Goal: Task Accomplishment & Management: Manage account settings

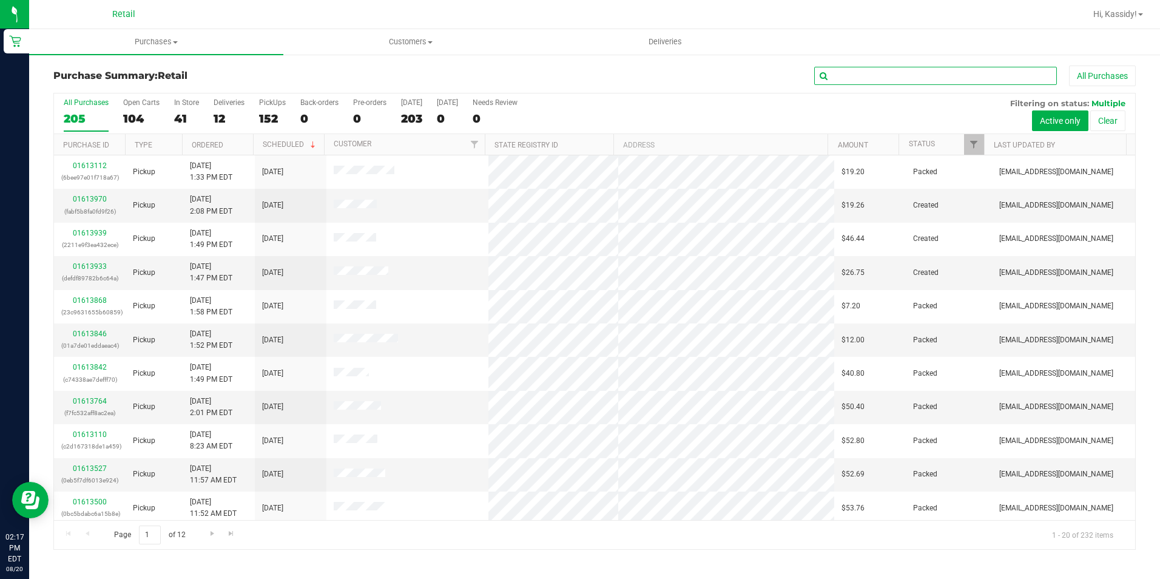
click at [1021, 84] on input "text" at bounding box center [935, 76] width 243 height 18
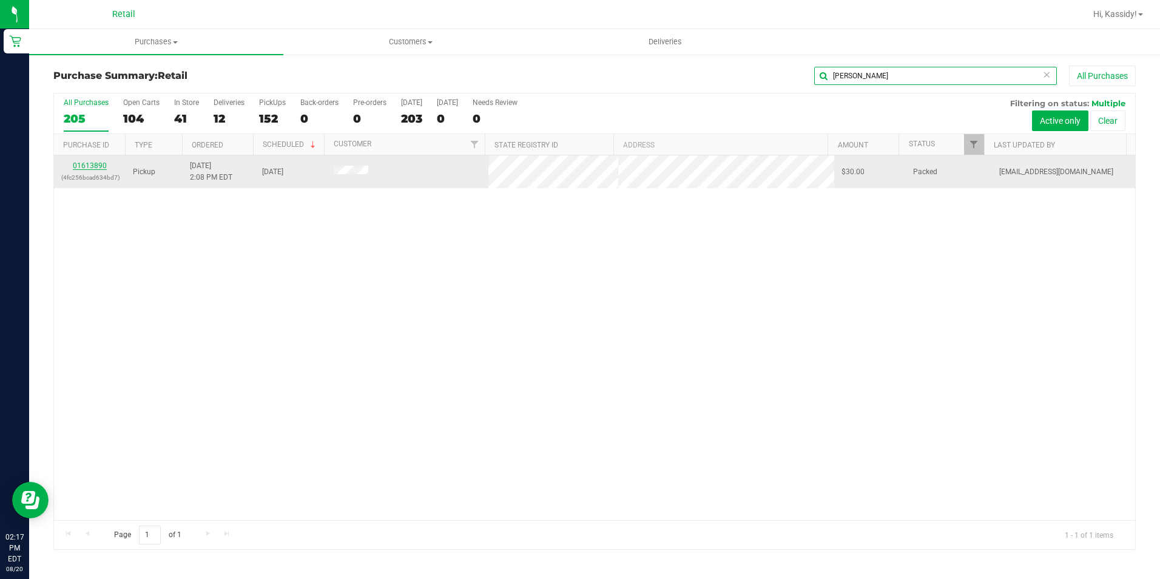
type input "[PERSON_NAME]"
click at [89, 167] on link "01613890" at bounding box center [90, 165] width 34 height 8
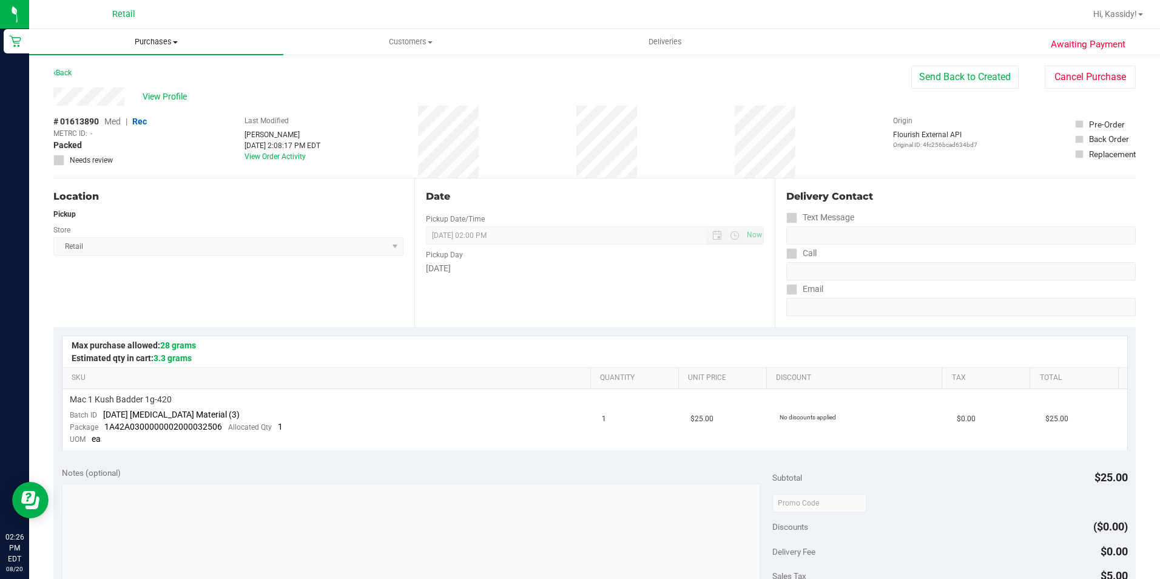
click at [137, 37] on span "Purchases" at bounding box center [156, 41] width 254 height 11
click at [123, 76] on span "Summary of purchases" at bounding box center [91, 73] width 124 height 10
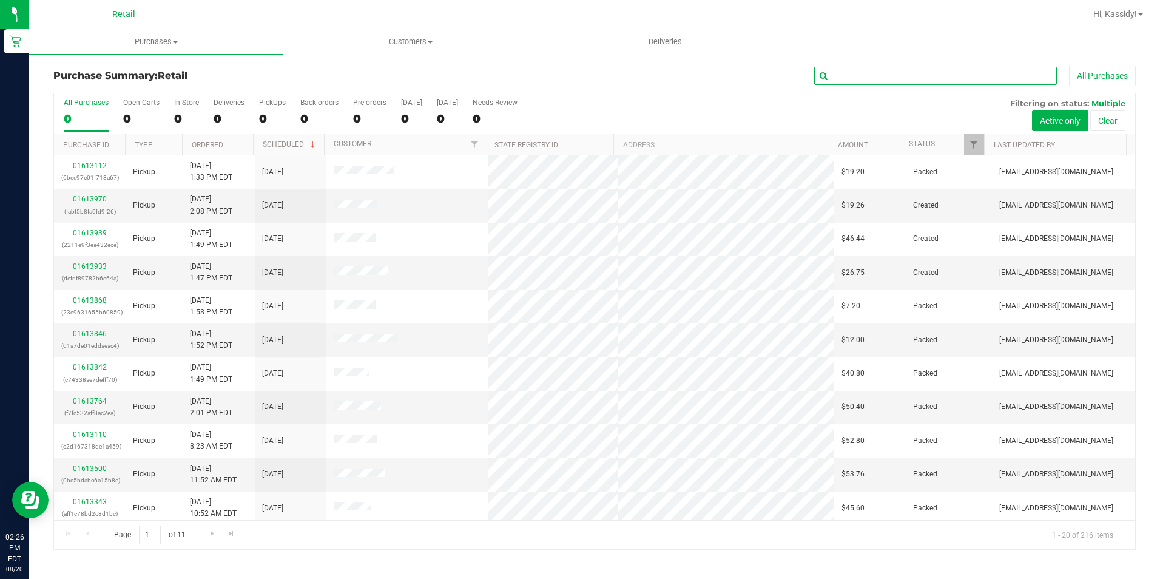
click at [889, 79] on input "text" at bounding box center [935, 76] width 243 height 18
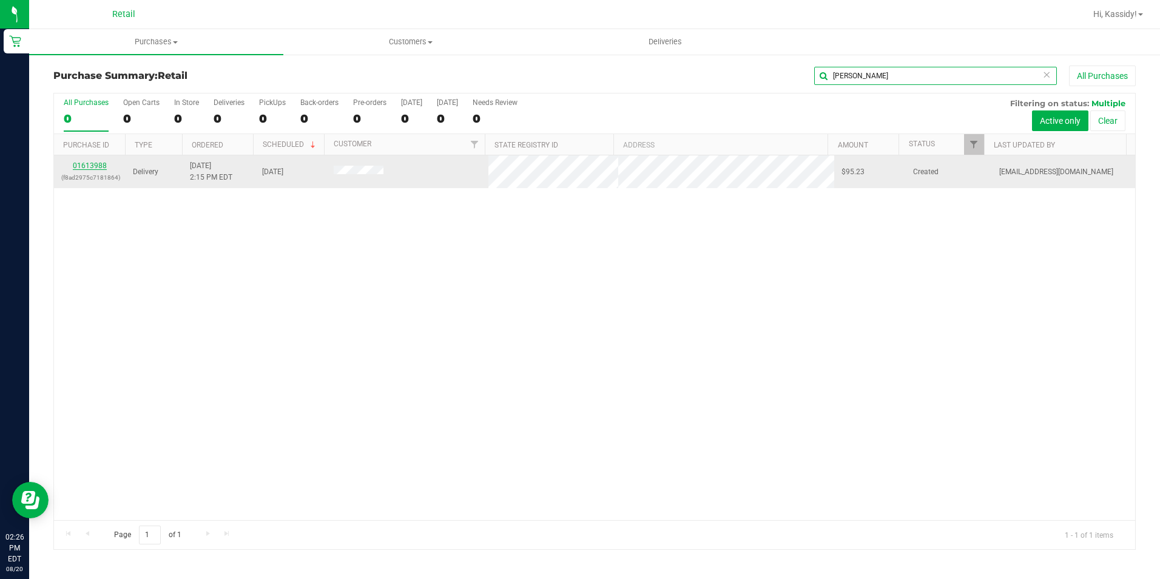
type input "[PERSON_NAME]"
click at [89, 167] on link "01613988" at bounding box center [90, 165] width 34 height 8
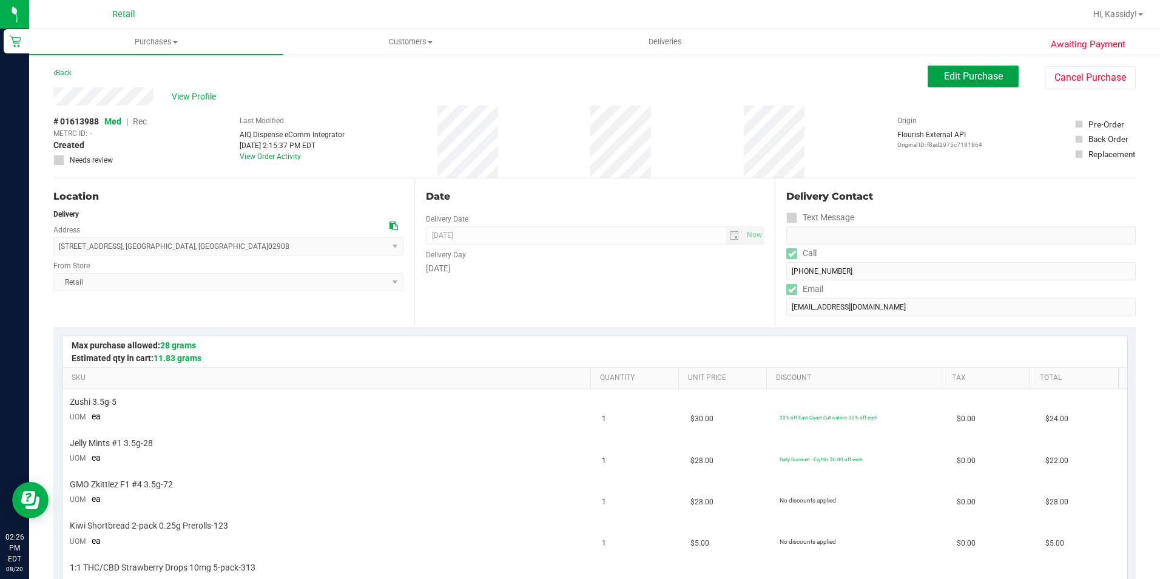
click at [943, 70] on button "Edit Purchase" at bounding box center [973, 77] width 91 height 22
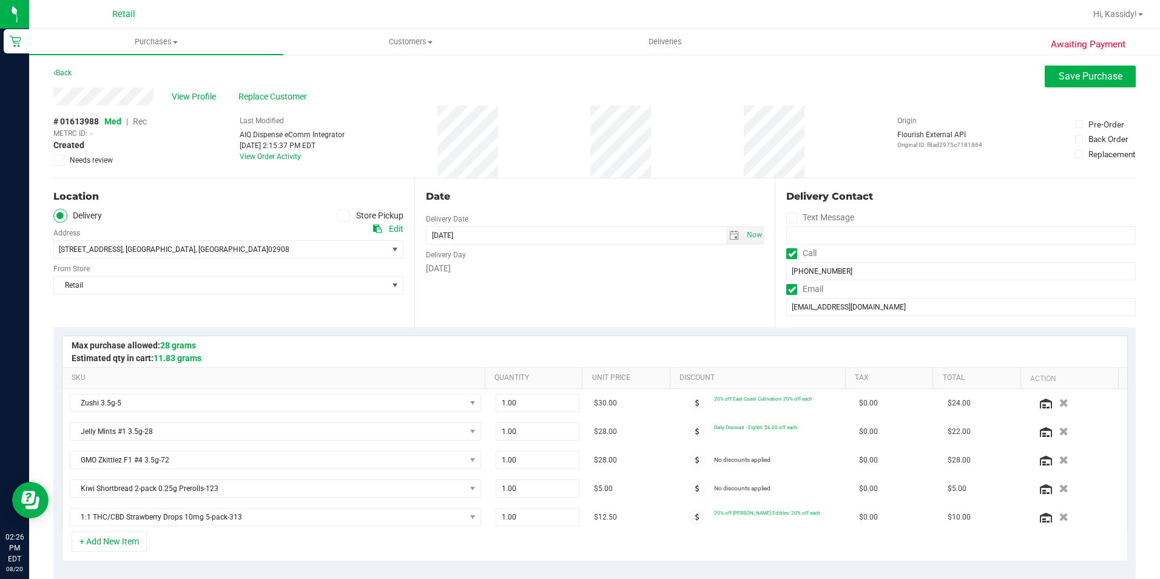
click at [135, 124] on span "Rec" at bounding box center [140, 121] width 14 height 10
click at [1068, 76] on span "Save Purchase" at bounding box center [1091, 76] width 64 height 12
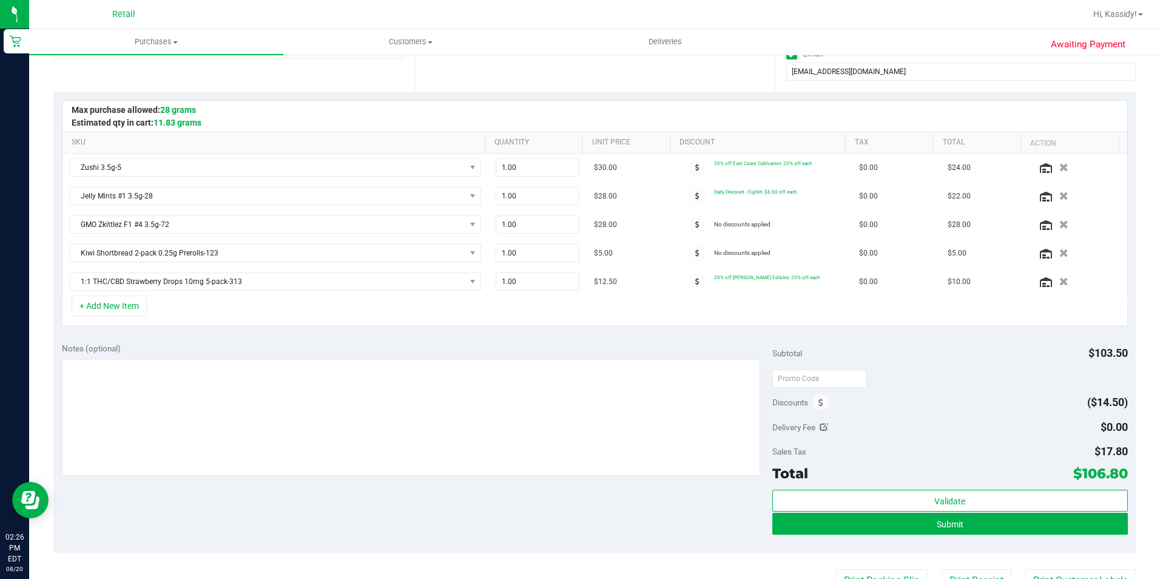
scroll to position [243, 0]
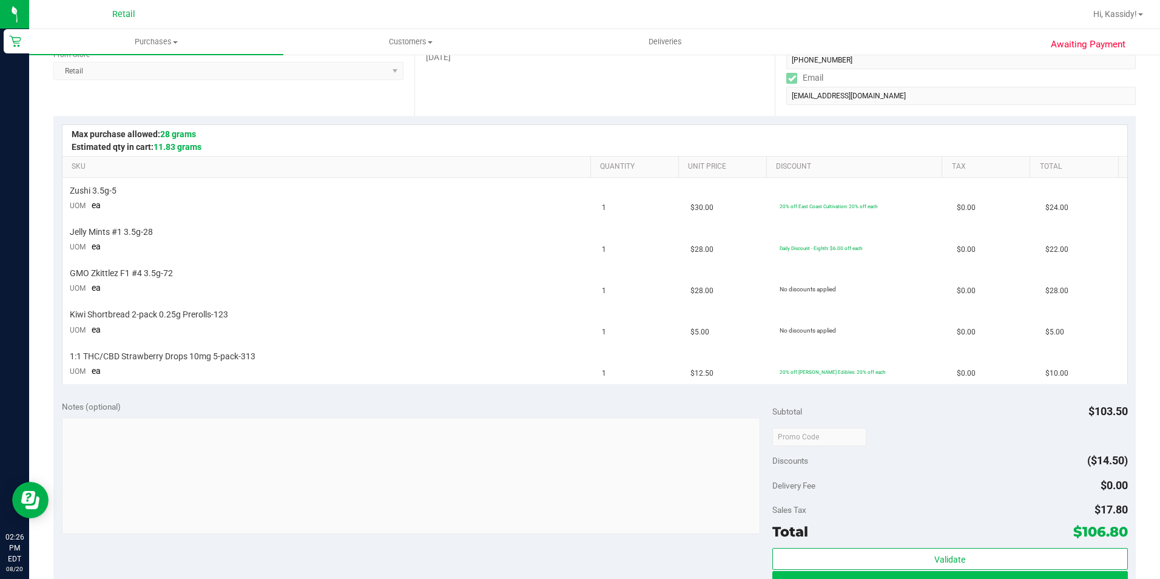
scroll to position [243, 0]
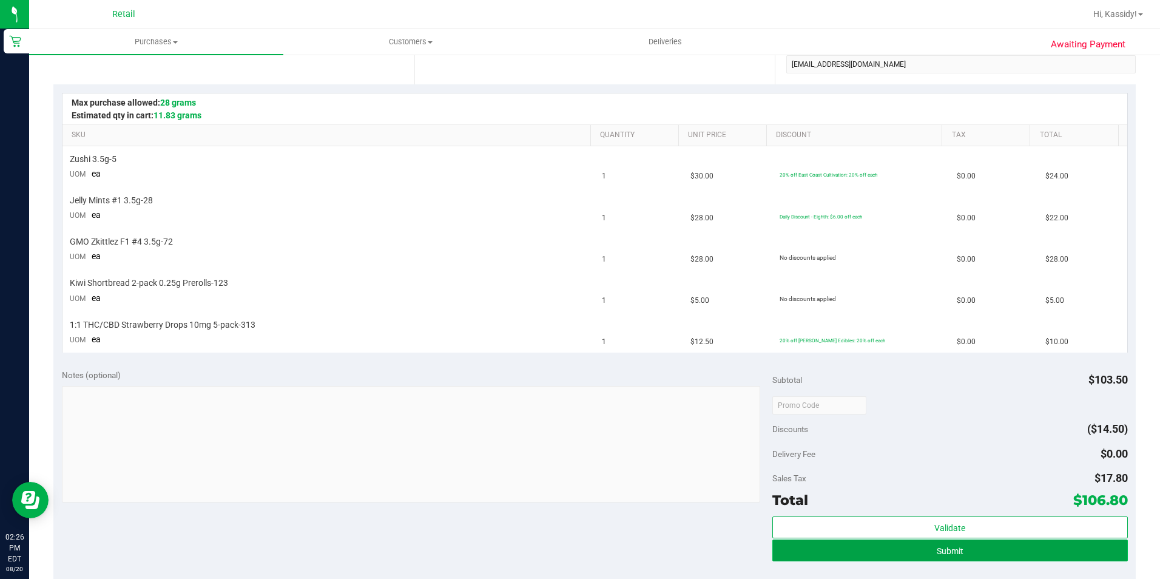
click at [927, 542] on button "Submit" at bounding box center [950, 550] width 356 height 22
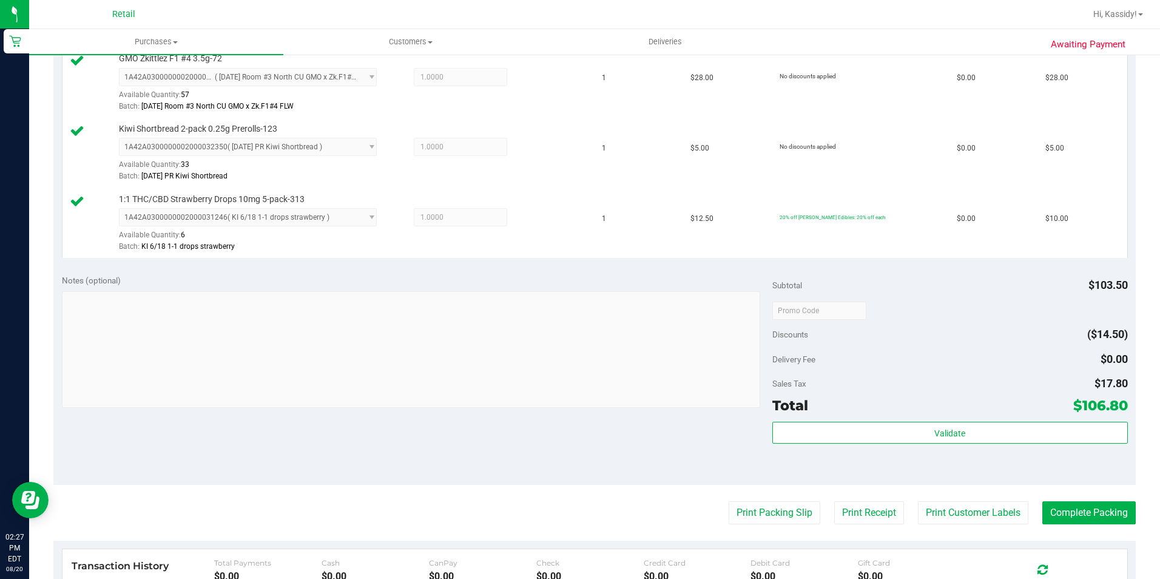
scroll to position [485, 0]
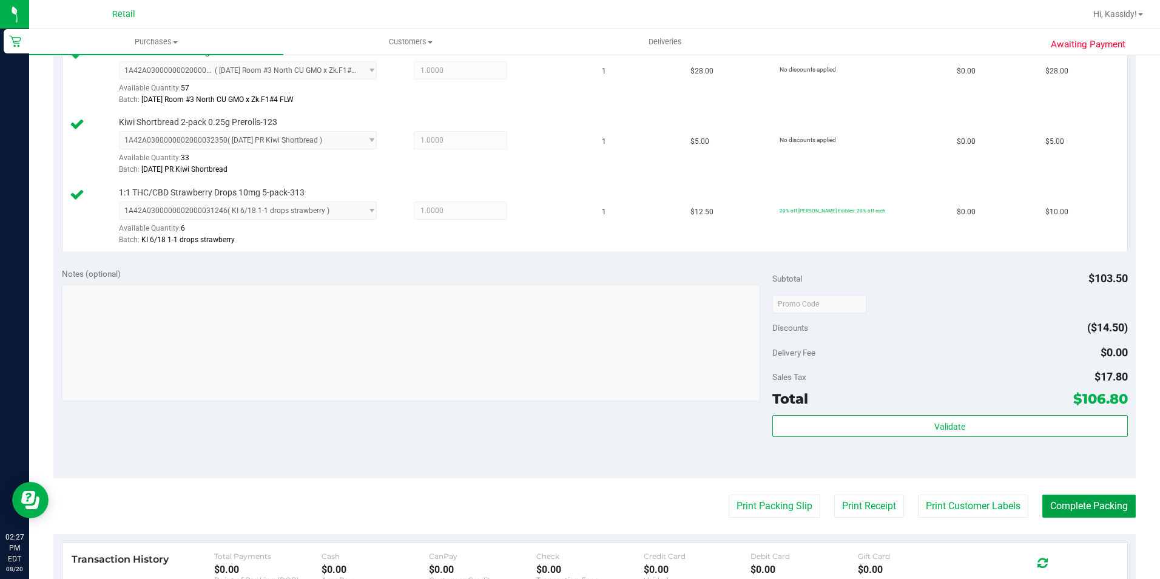
click at [1050, 511] on button "Complete Packing" at bounding box center [1088, 505] width 93 height 23
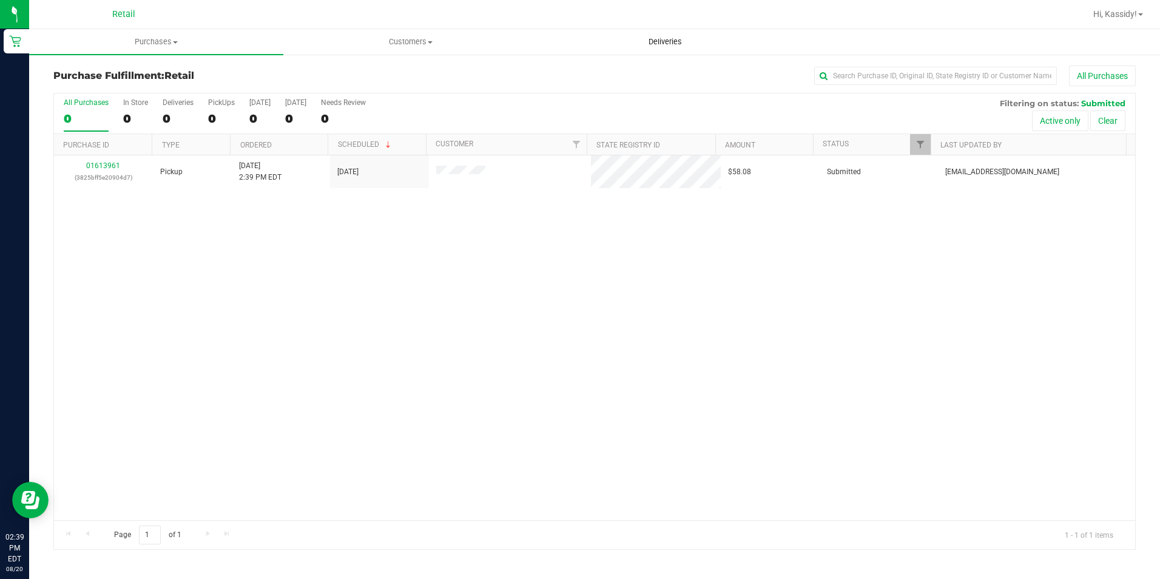
click at [663, 46] on span "Deliveries" at bounding box center [665, 41] width 66 height 11
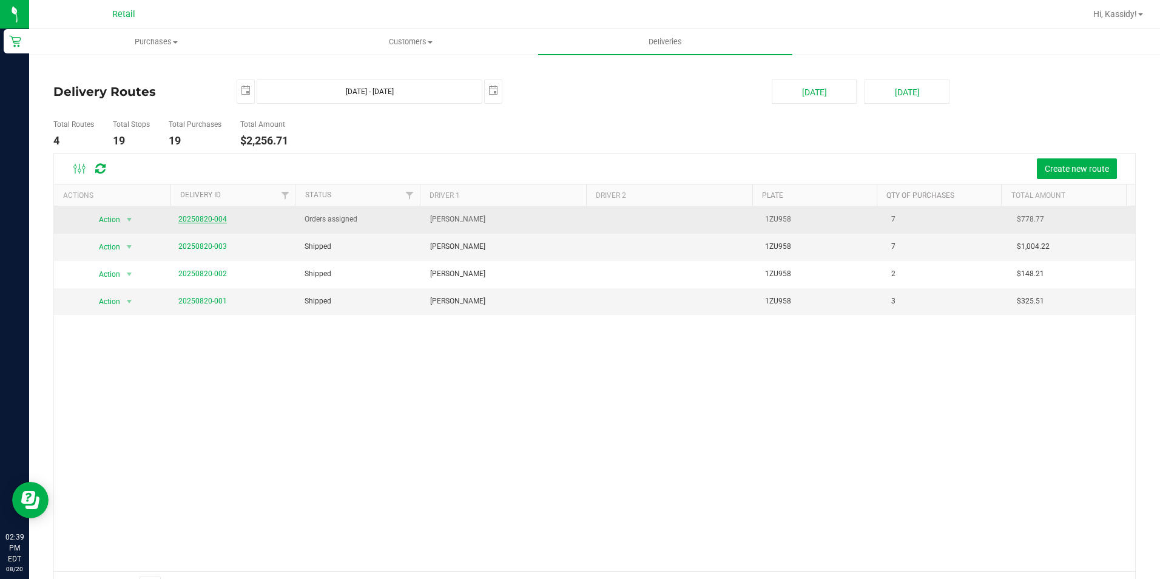
click at [206, 220] on link "20250820-004" at bounding box center [202, 219] width 49 height 8
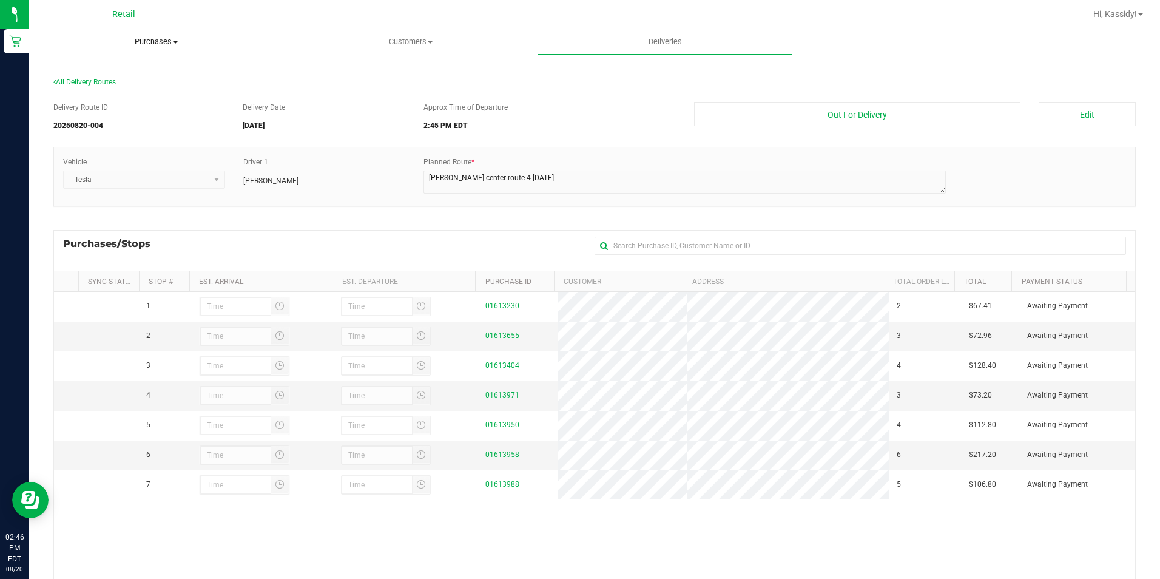
click at [142, 35] on uib-tab-heading "Purchases Summary of purchases Fulfillment All purchases" at bounding box center [156, 42] width 253 height 24
click at [116, 106] on li "All purchases" at bounding box center [156, 102] width 254 height 15
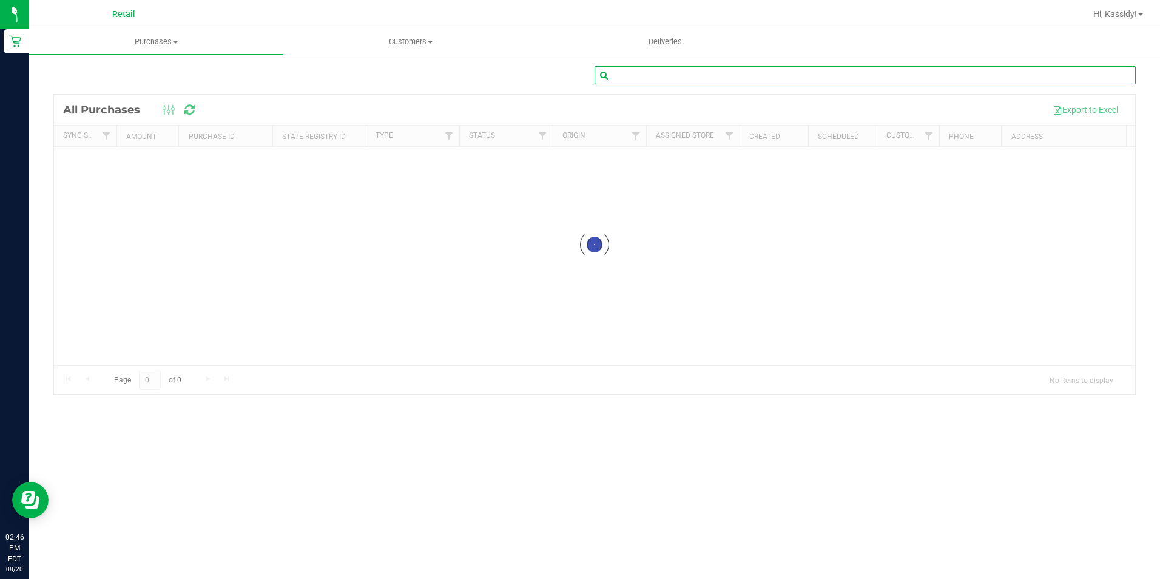
click at [703, 73] on input "text" at bounding box center [865, 75] width 541 height 18
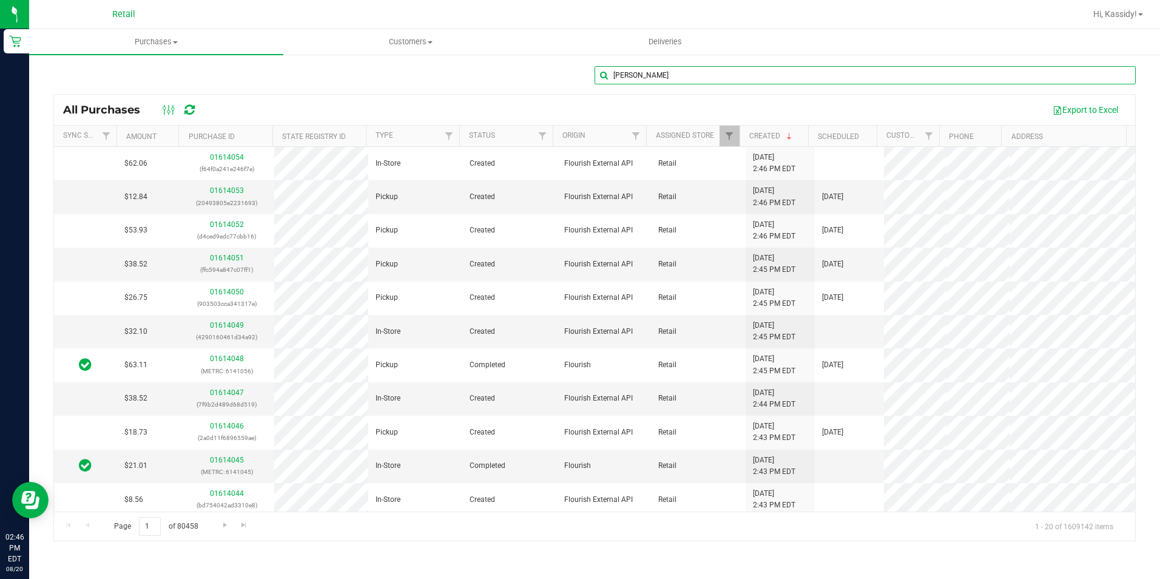
type input "[PERSON_NAME]"
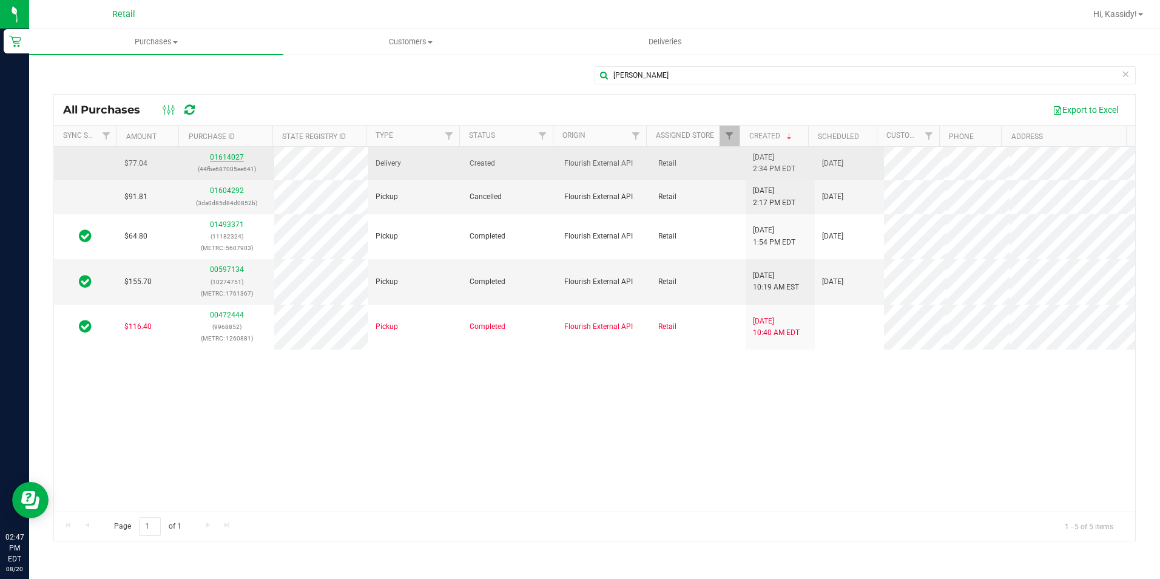
click at [232, 156] on link "01614027" at bounding box center [227, 157] width 34 height 8
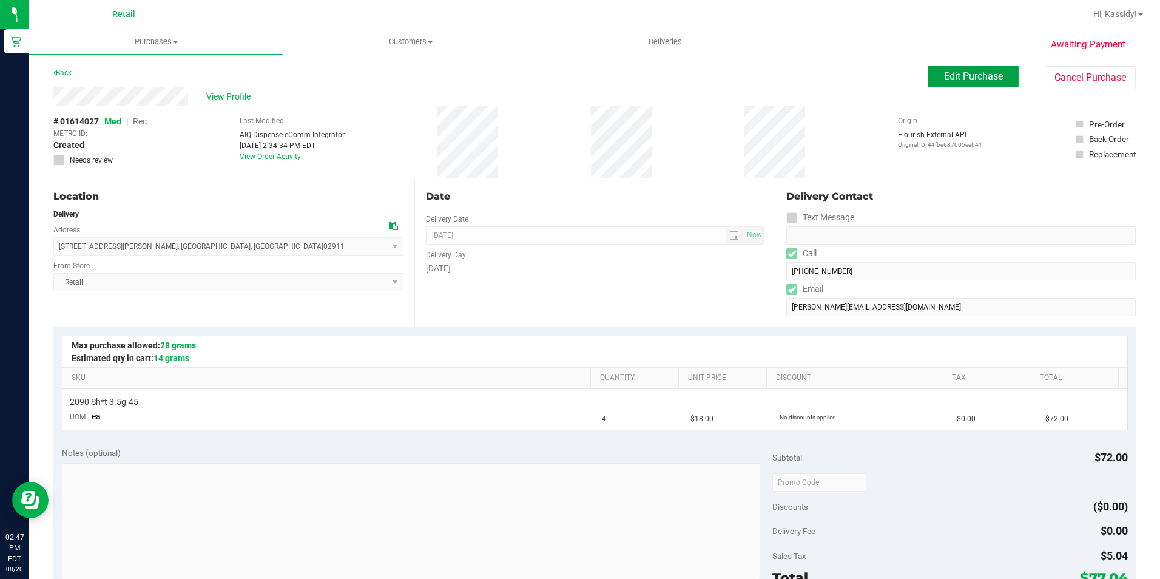
click at [962, 69] on button "Edit Purchase" at bounding box center [973, 77] width 91 height 22
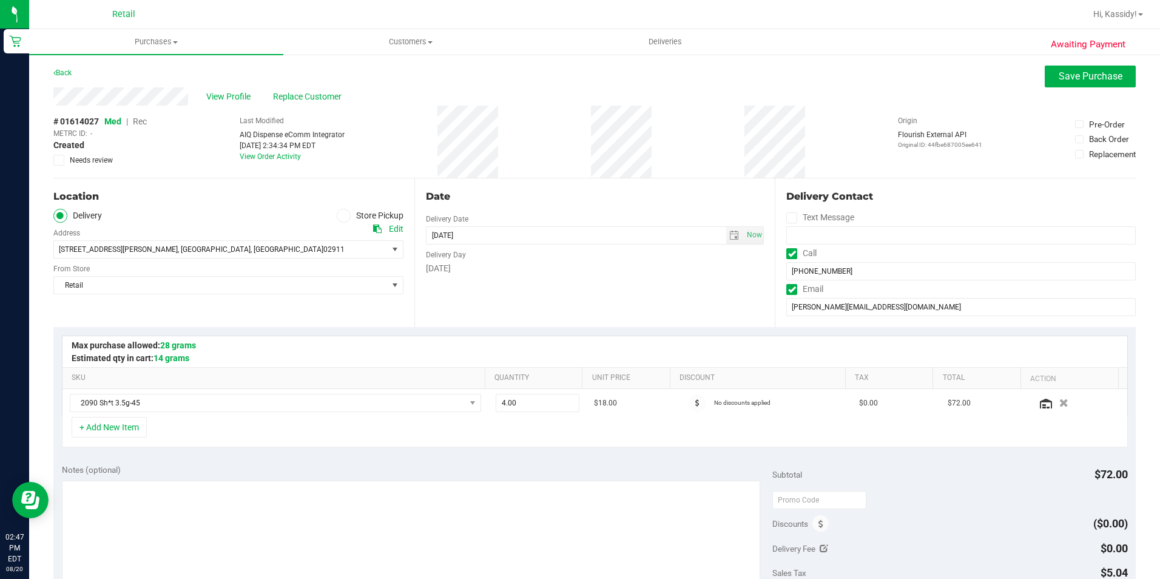
click at [136, 121] on span "Rec" at bounding box center [140, 121] width 14 height 10
click at [1079, 77] on span "Save Purchase" at bounding box center [1091, 76] width 64 height 12
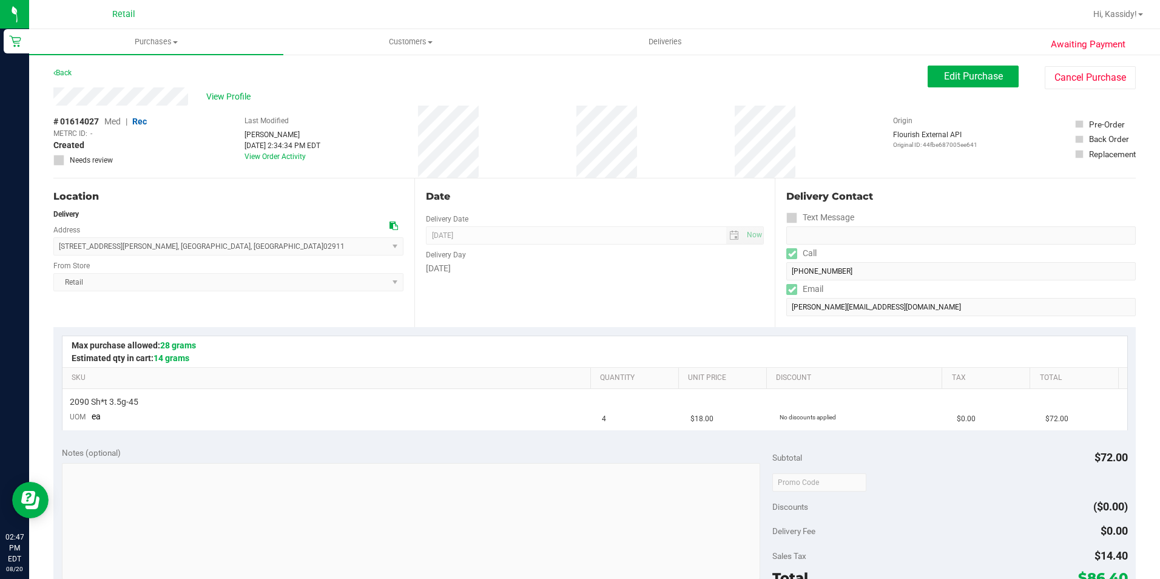
scroll to position [182, 0]
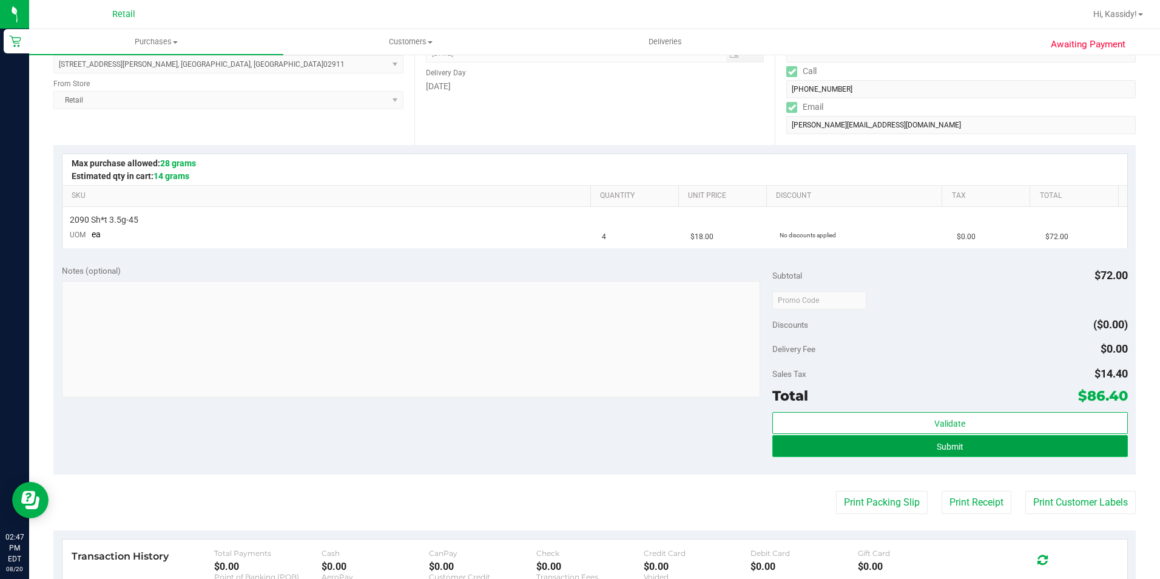
click at [938, 442] on span "Submit" at bounding box center [950, 447] width 27 height 10
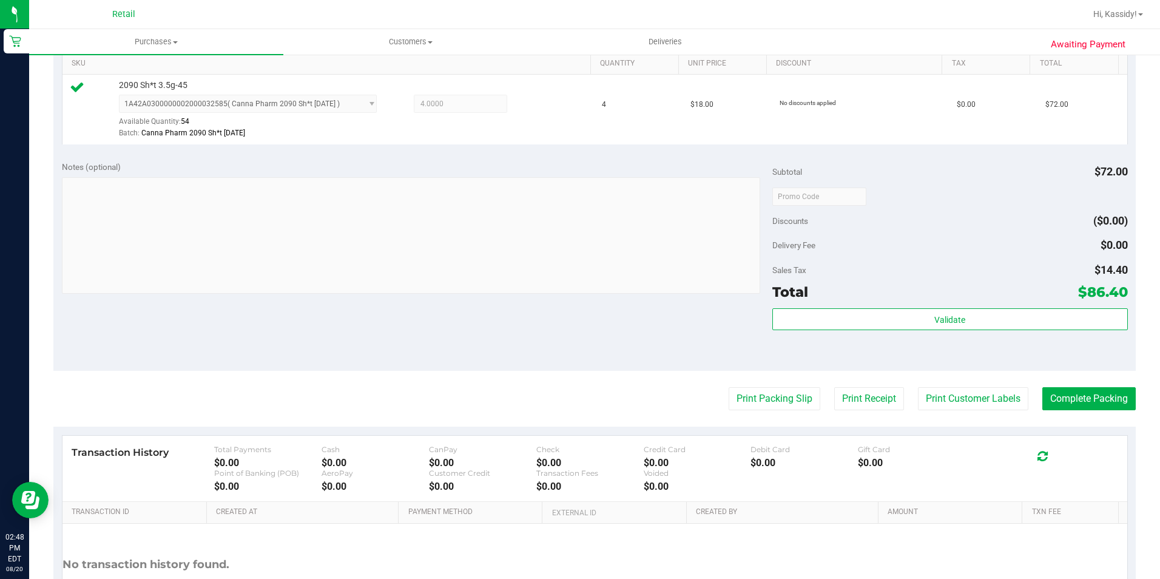
scroll to position [364, 0]
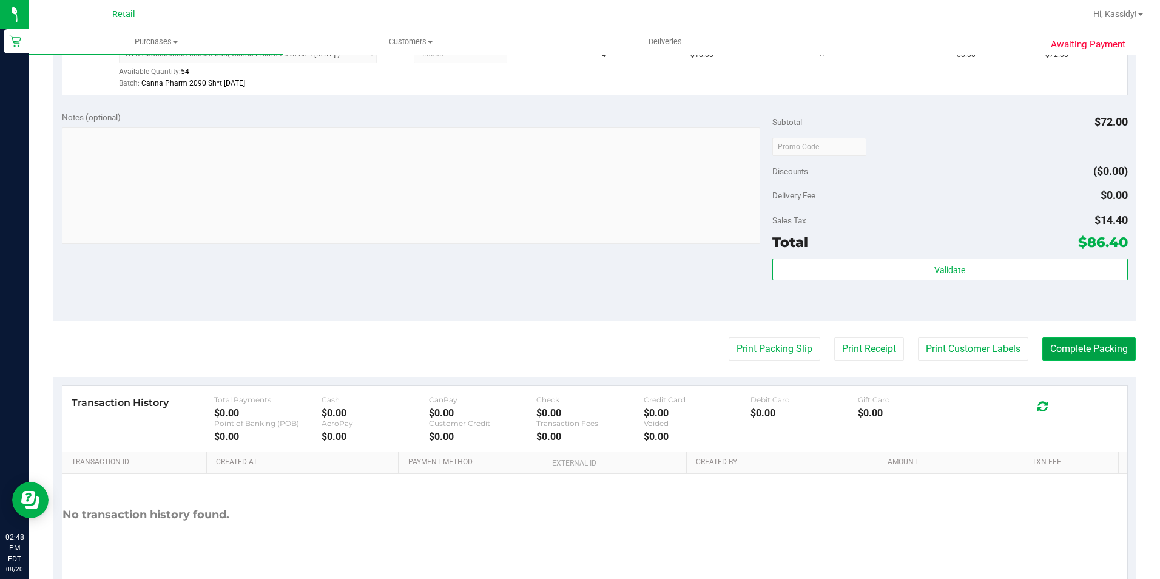
click at [1070, 349] on button "Complete Packing" at bounding box center [1088, 348] width 93 height 23
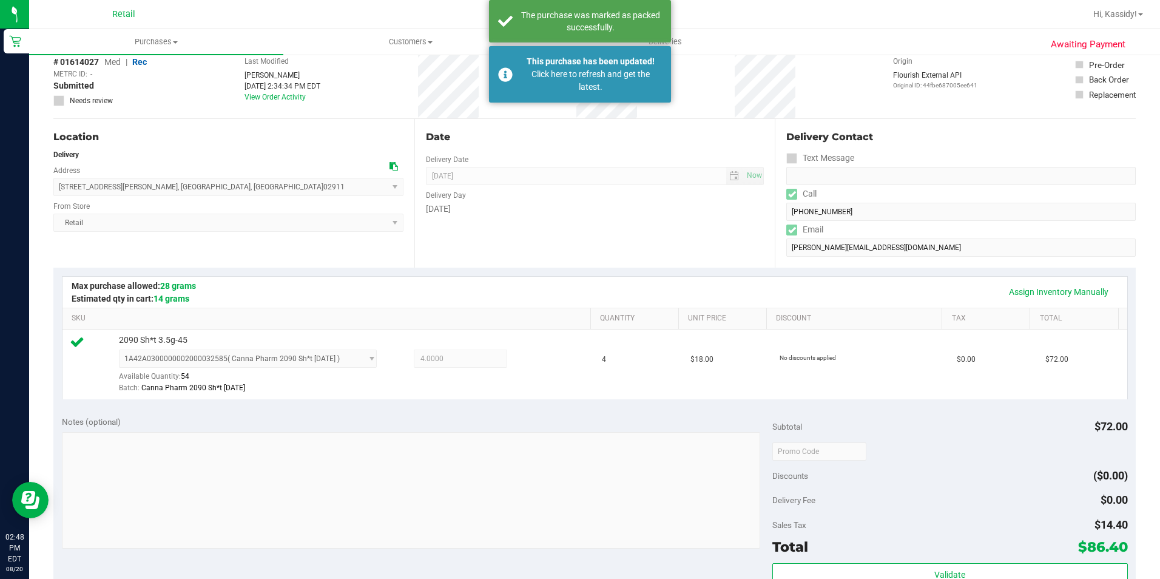
scroll to position [0, 0]
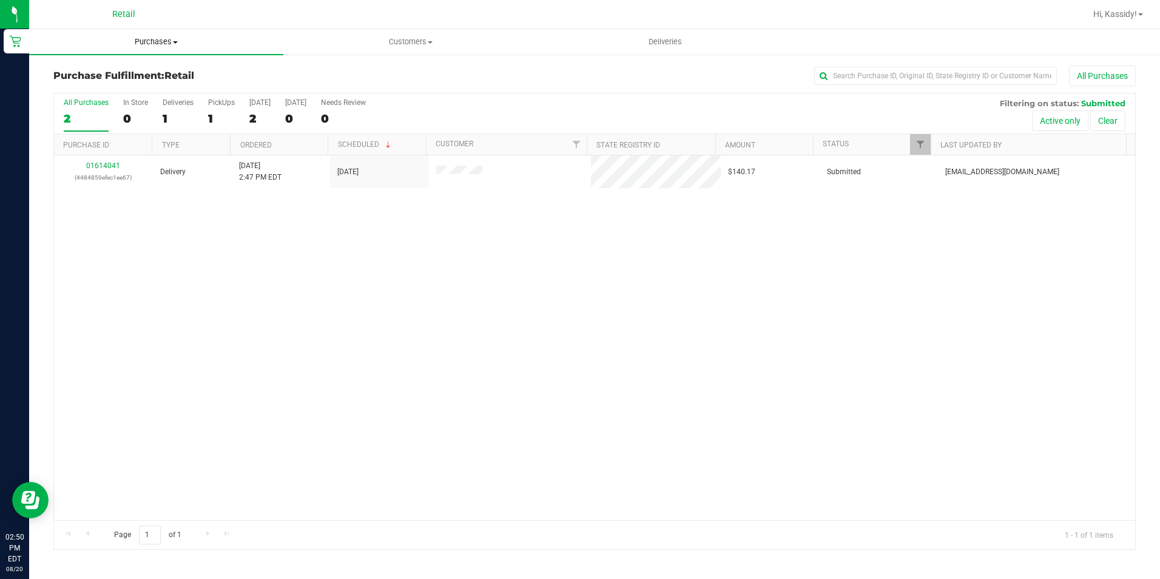
click at [166, 36] on uib-tab-heading "Purchases Summary of purchases Fulfillment All purchases" at bounding box center [156, 41] width 254 height 25
click at [133, 98] on li "All purchases" at bounding box center [156, 102] width 254 height 15
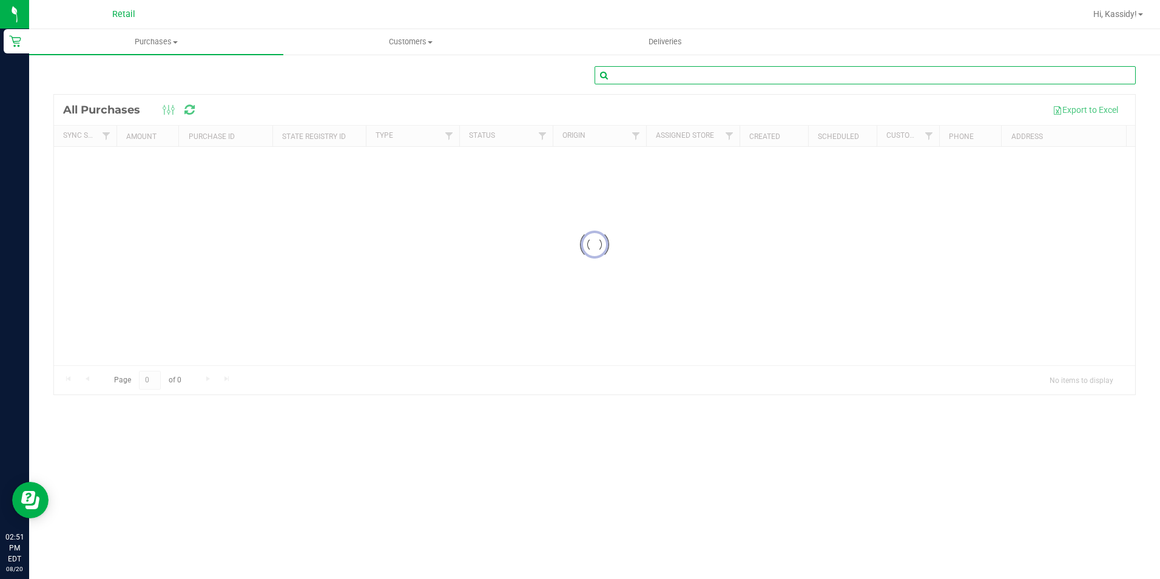
click at [657, 66] on input "text" at bounding box center [865, 75] width 541 height 18
type input "[PERSON_NAME]"
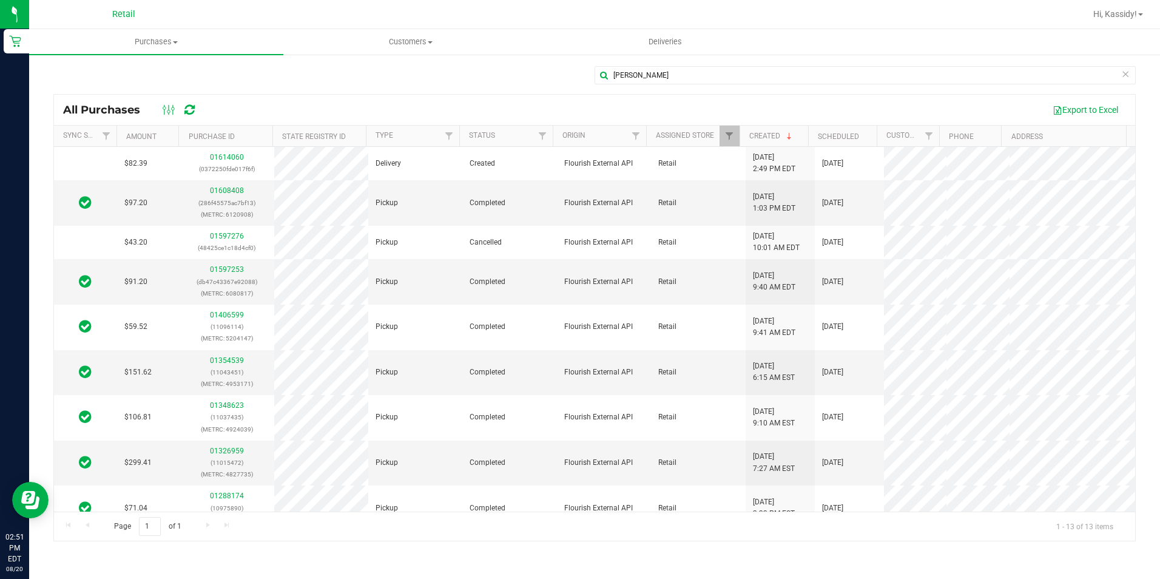
click at [524, 68] on div "[PERSON_NAME]" at bounding box center [594, 80] width 1082 height 28
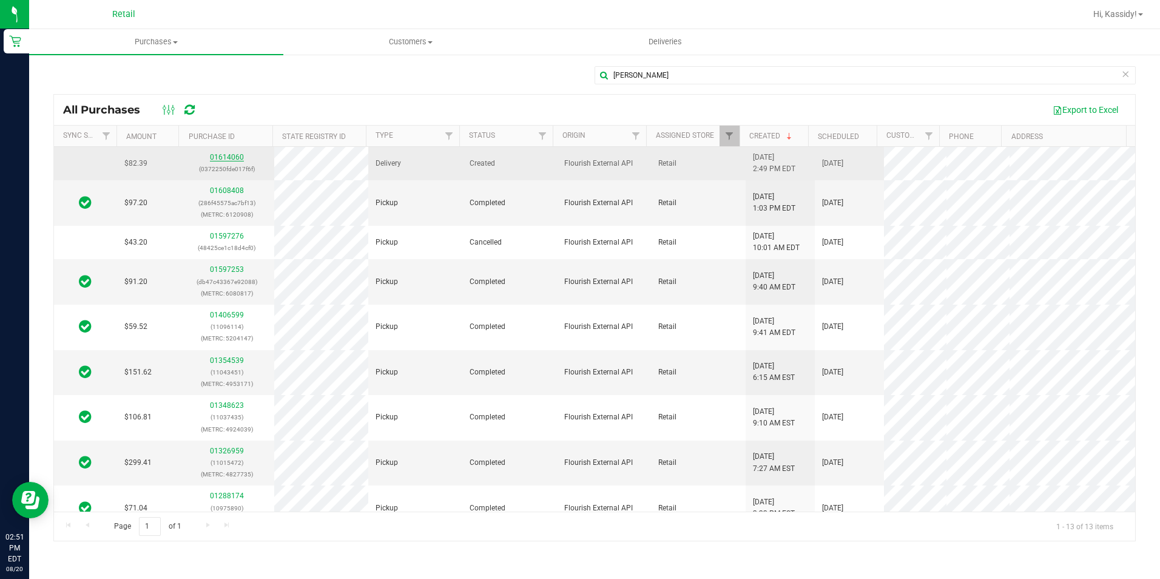
click at [220, 159] on link "01614060" at bounding box center [227, 157] width 34 height 8
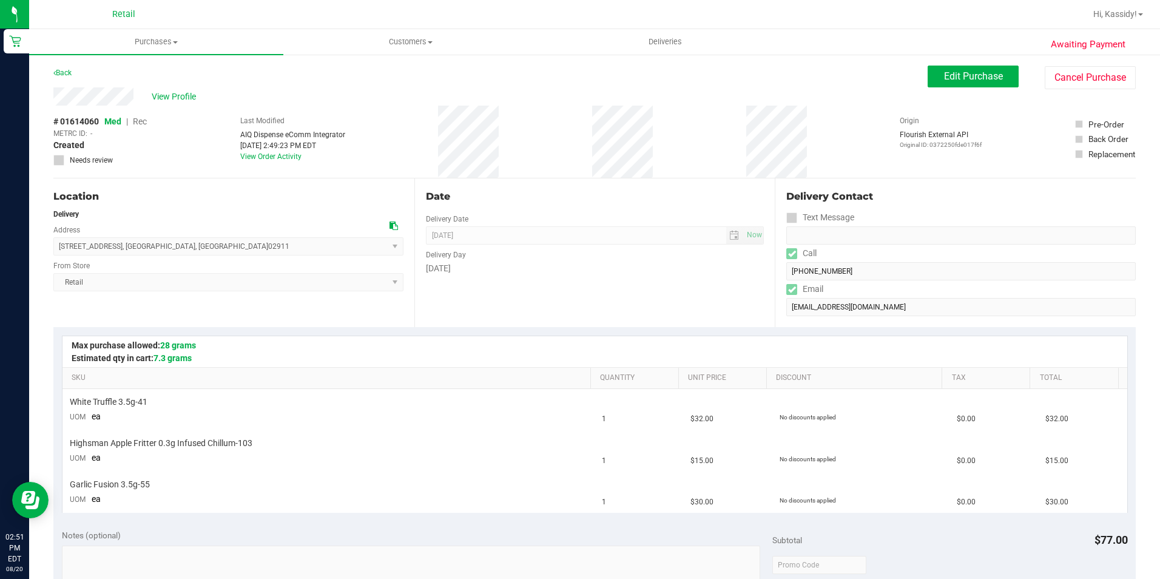
click at [963, 88] on div "Edit Purchase Cancel Purchase" at bounding box center [1032, 78] width 208 height 24
click at [967, 81] on span "Edit Purchase" at bounding box center [973, 76] width 59 height 12
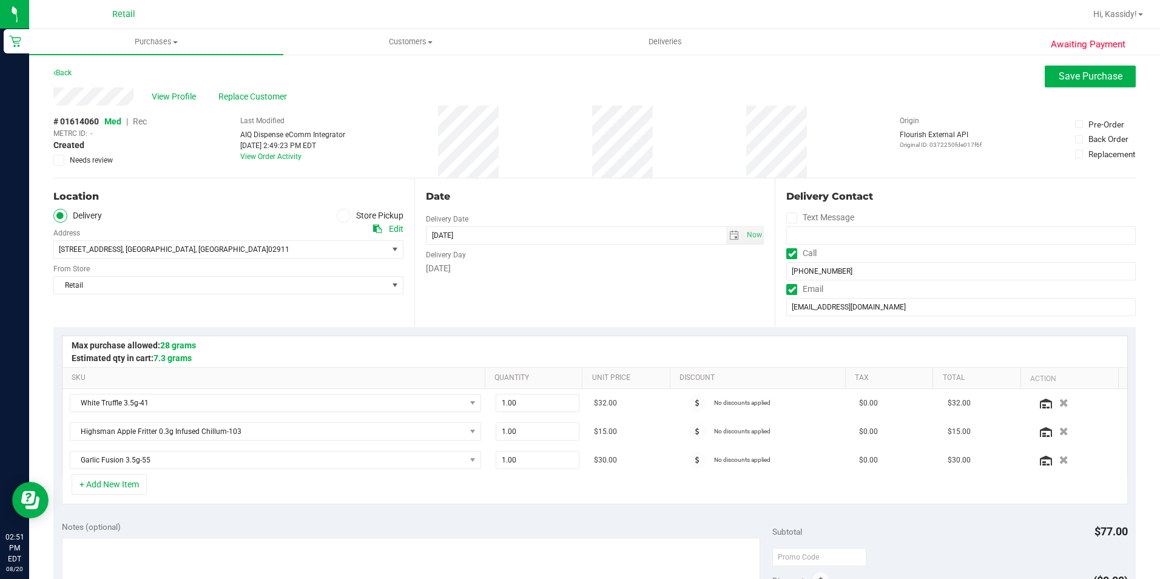
click at [137, 119] on span "Rec" at bounding box center [140, 121] width 14 height 10
click at [140, 121] on span "Rec" at bounding box center [140, 121] width 14 height 10
click at [1078, 86] on button "Save Purchase" at bounding box center [1090, 77] width 91 height 22
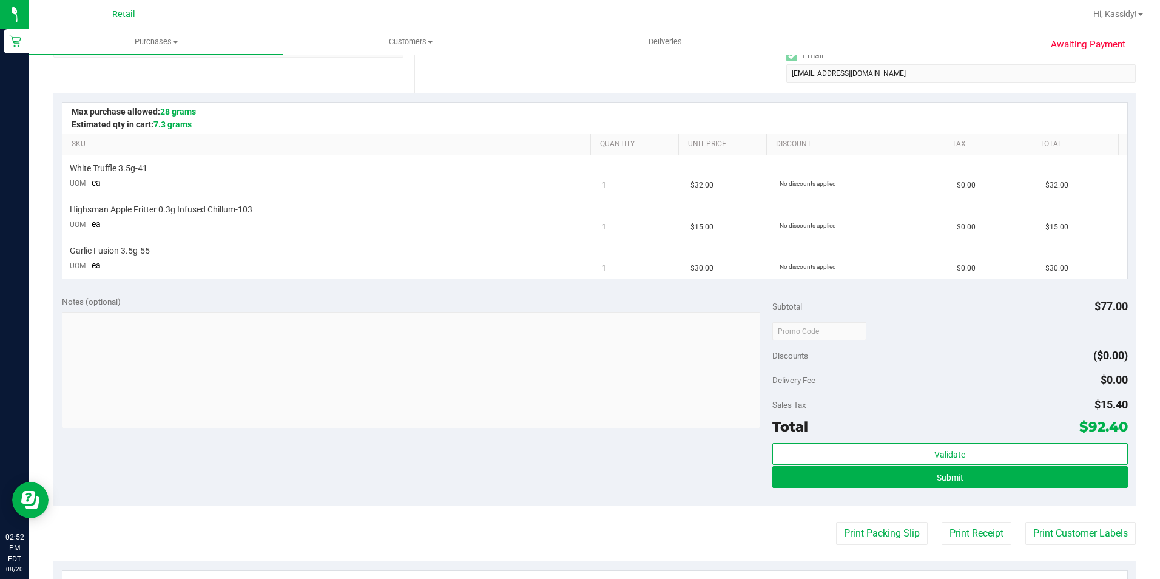
scroll to position [243, 0]
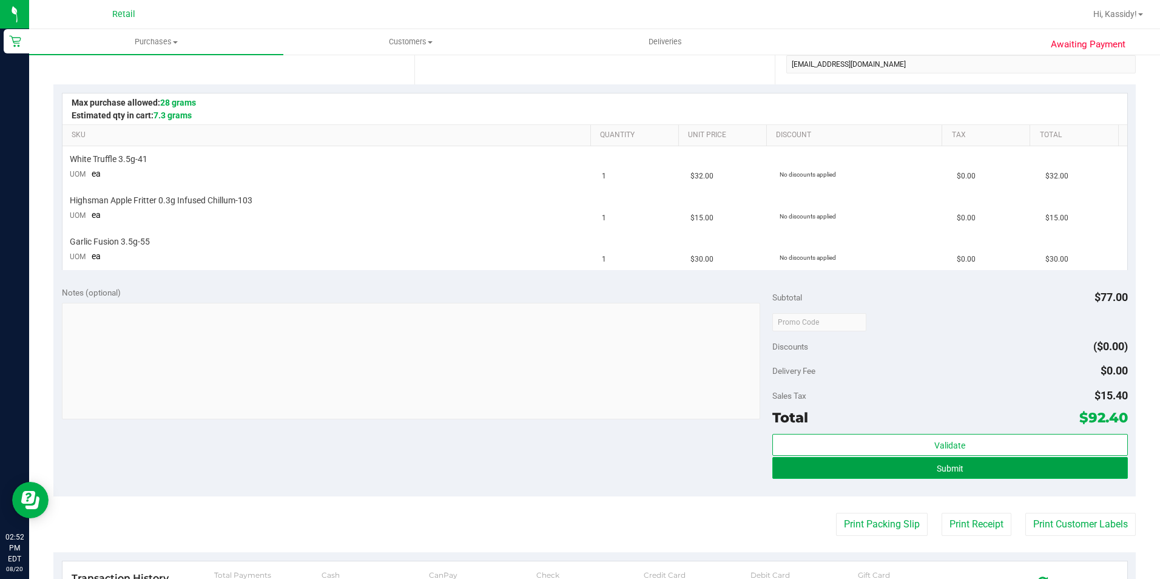
click at [900, 471] on button "Submit" at bounding box center [950, 468] width 356 height 22
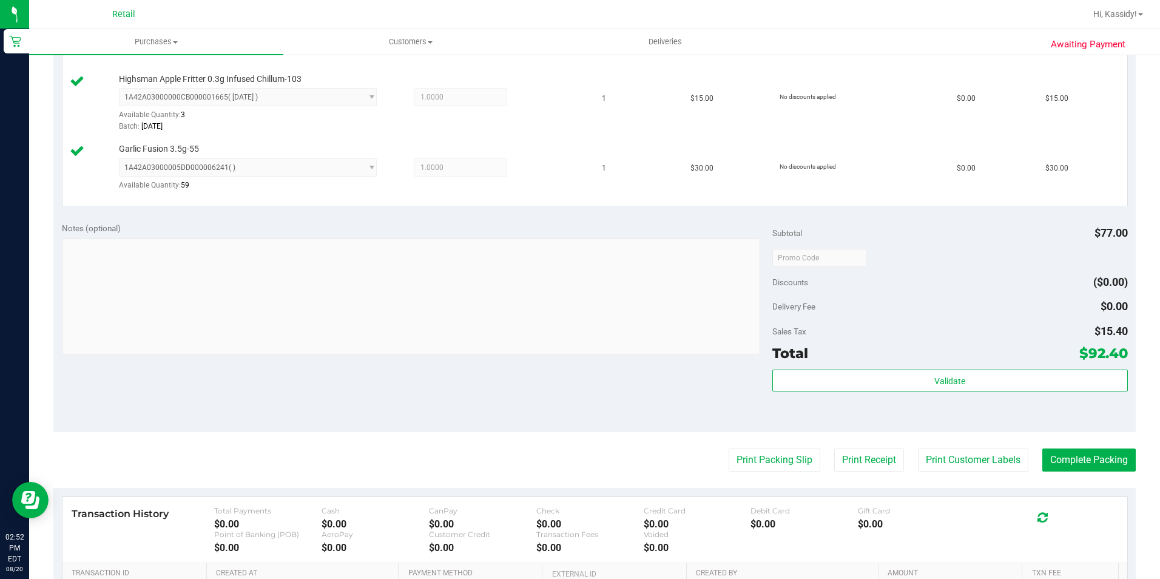
scroll to position [425, 0]
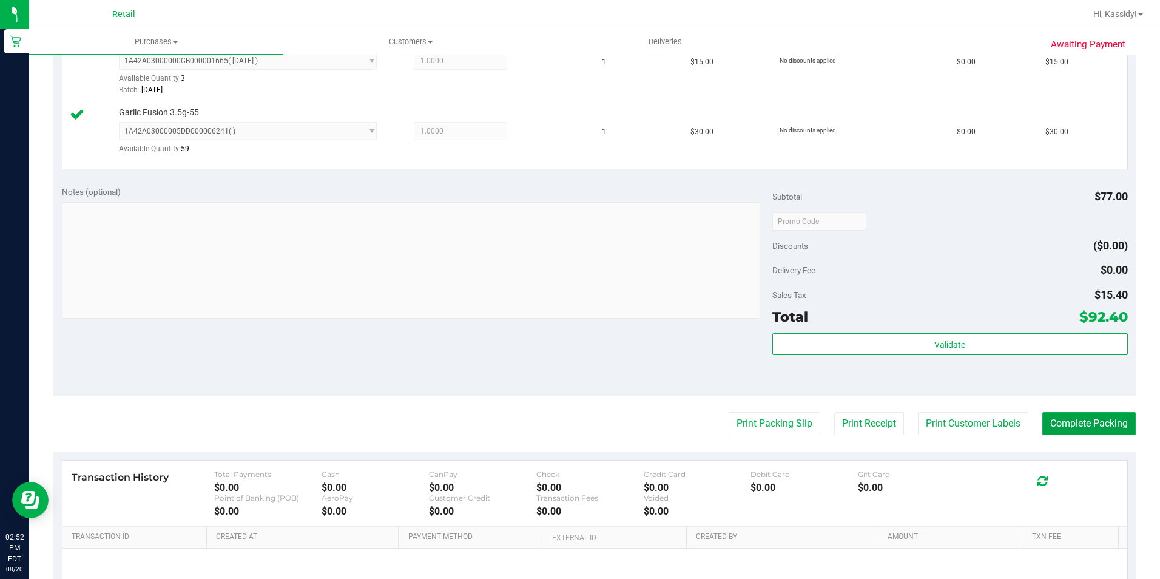
click at [1093, 425] on button "Complete Packing" at bounding box center [1088, 423] width 93 height 23
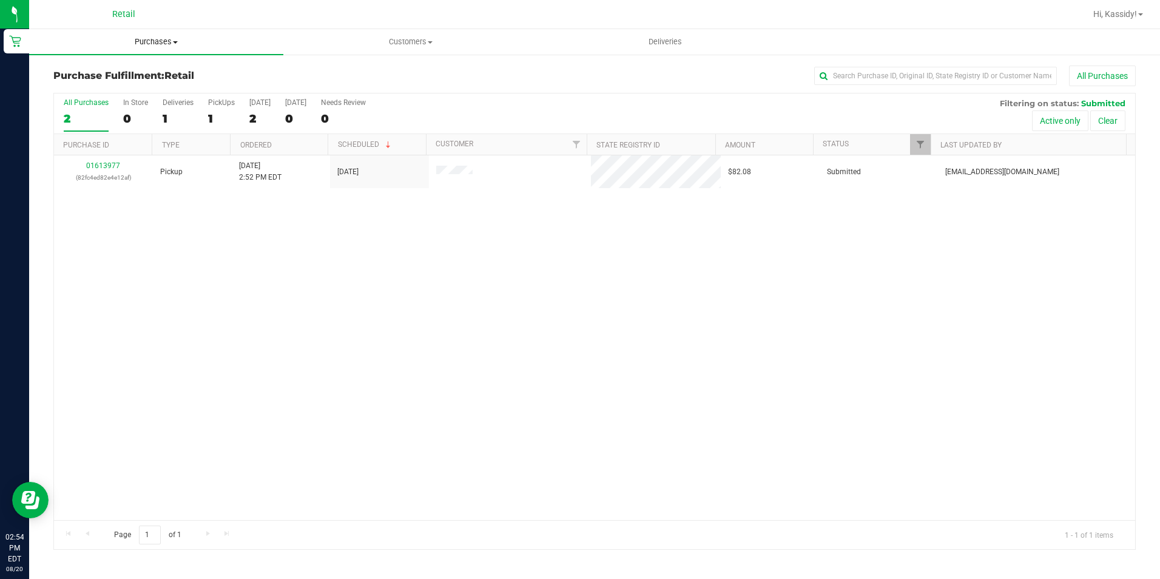
click at [152, 38] on span "Purchases" at bounding box center [156, 41] width 254 height 11
click at [147, 73] on span "Summary of purchases" at bounding box center [91, 73] width 124 height 10
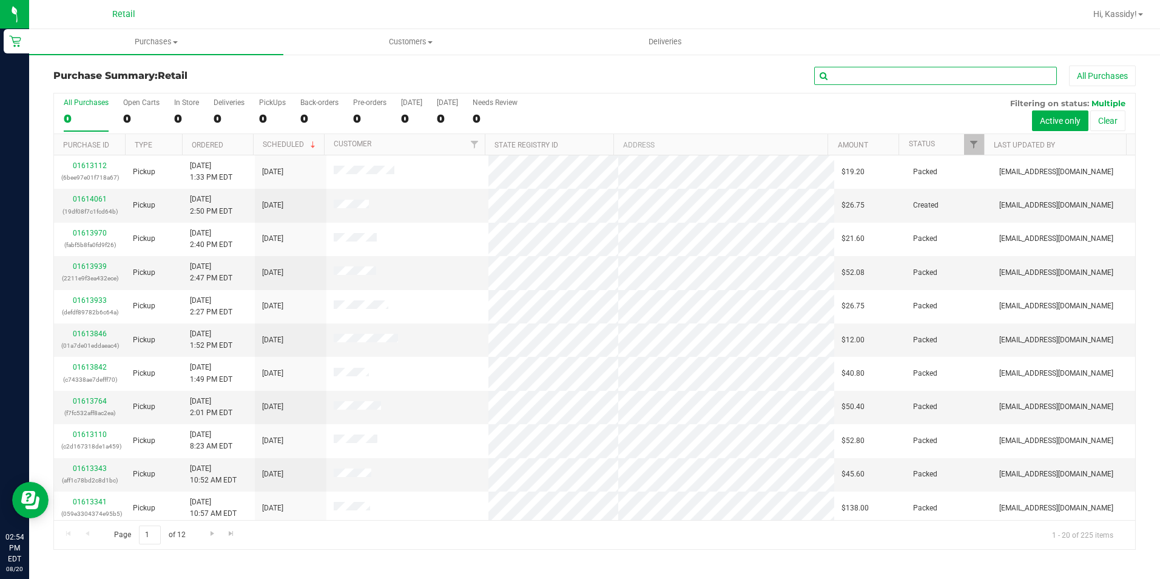
click at [941, 69] on input "text" at bounding box center [935, 76] width 243 height 18
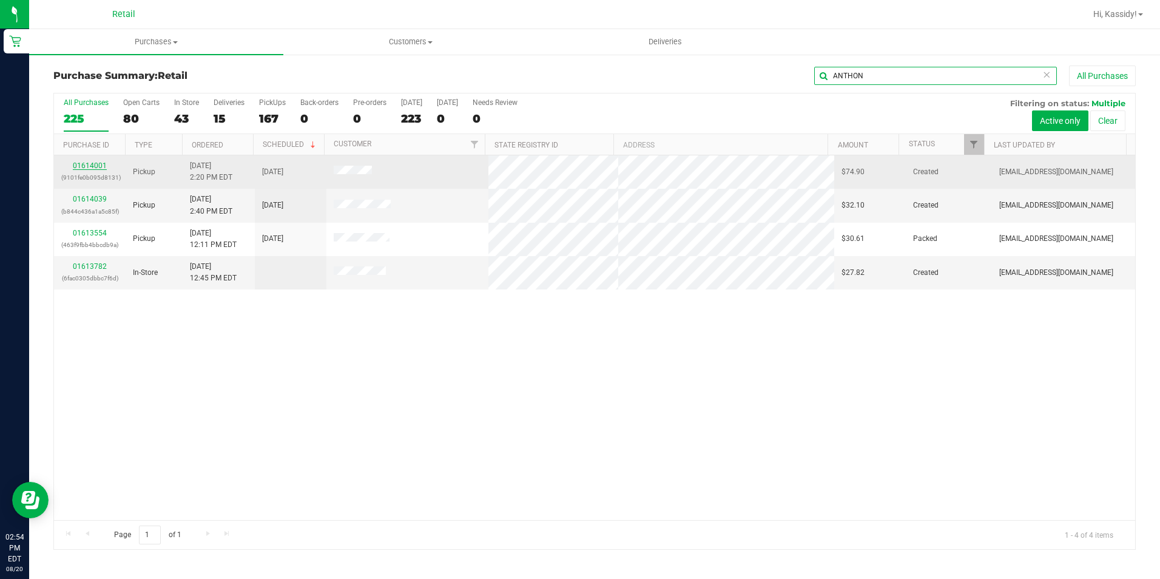
type input "ANTHON"
click at [102, 164] on link "01614001" at bounding box center [90, 165] width 34 height 8
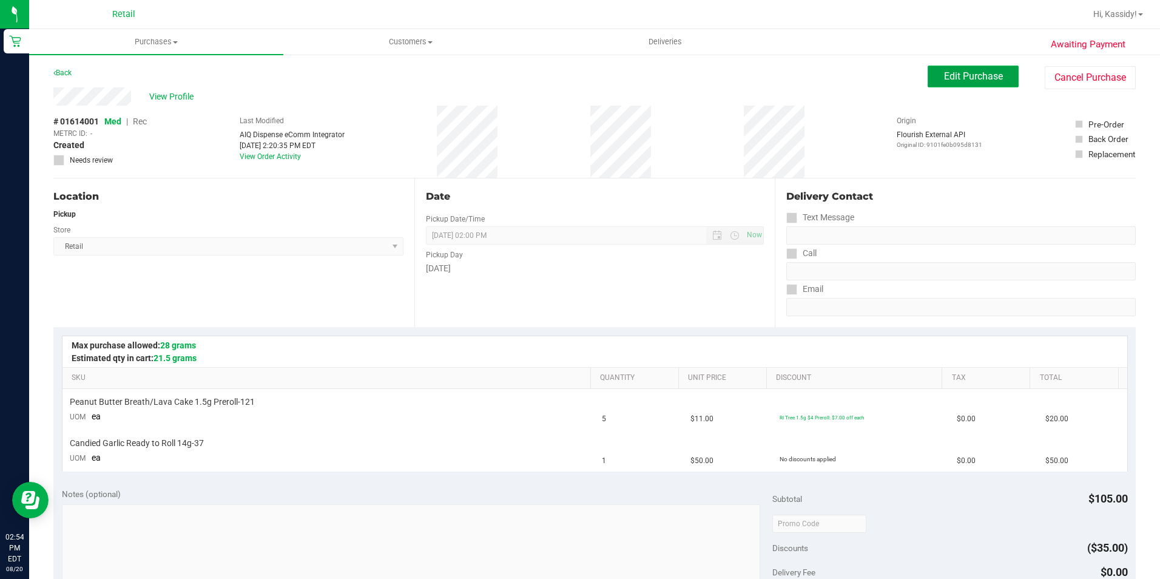
click at [978, 73] on span "Edit Purchase" at bounding box center [973, 76] width 59 height 12
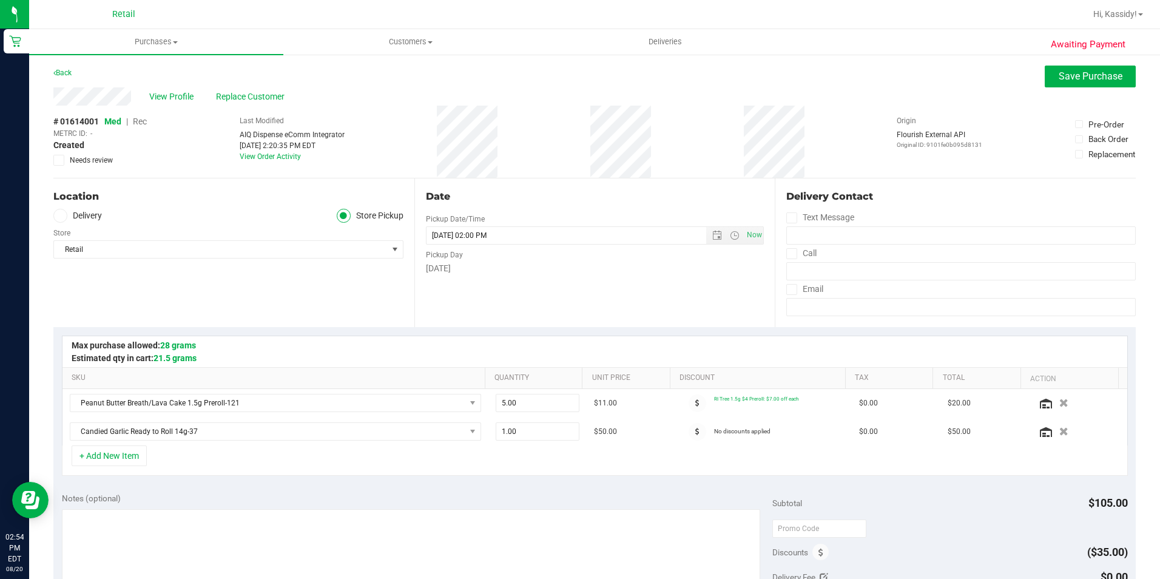
click at [141, 122] on span "Rec" at bounding box center [140, 121] width 14 height 10
click at [1058, 83] on button "Save Purchase" at bounding box center [1090, 77] width 91 height 22
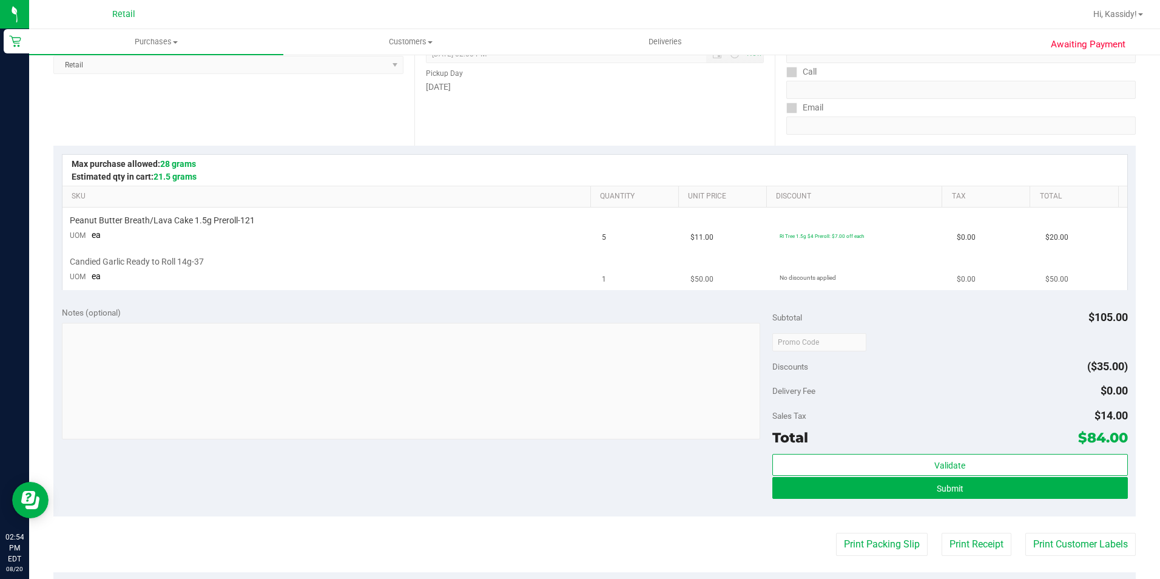
scroll to position [182, 0]
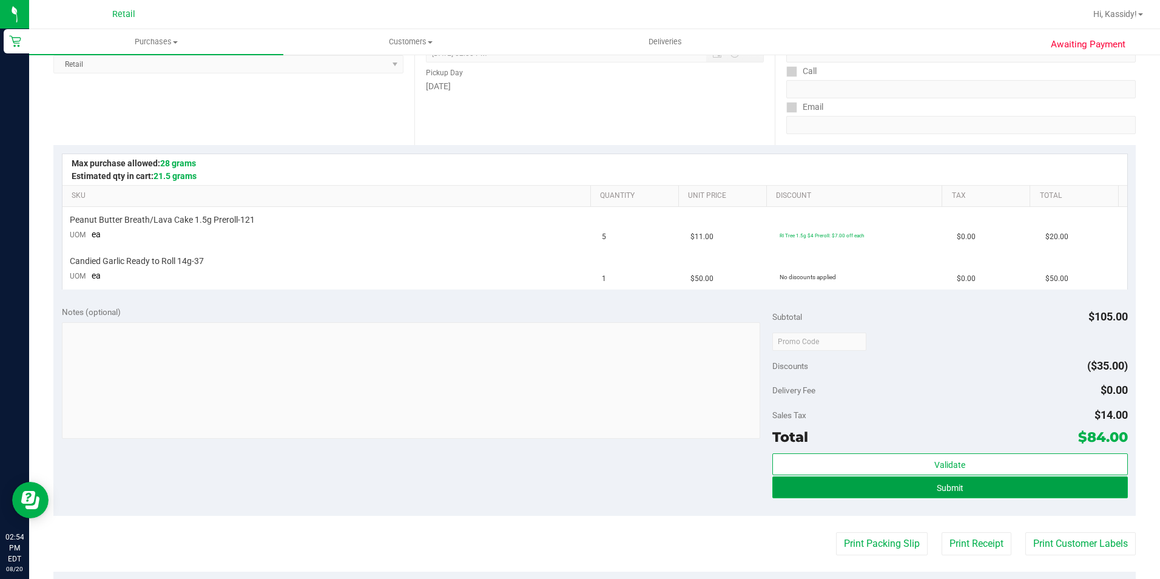
click at [946, 491] on span "Submit" at bounding box center [950, 488] width 27 height 10
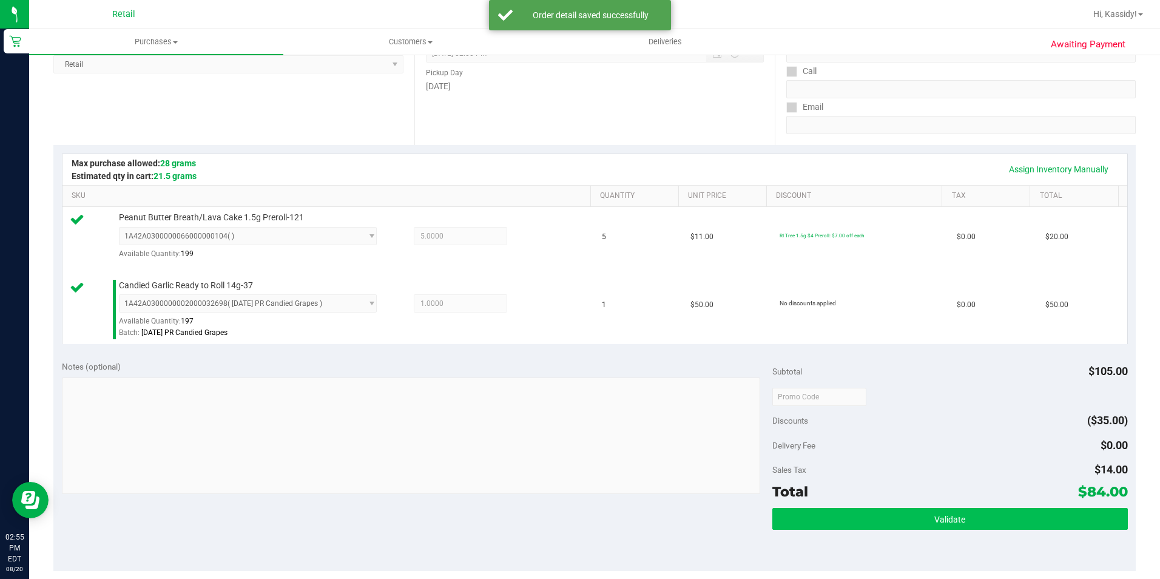
scroll to position [303, 0]
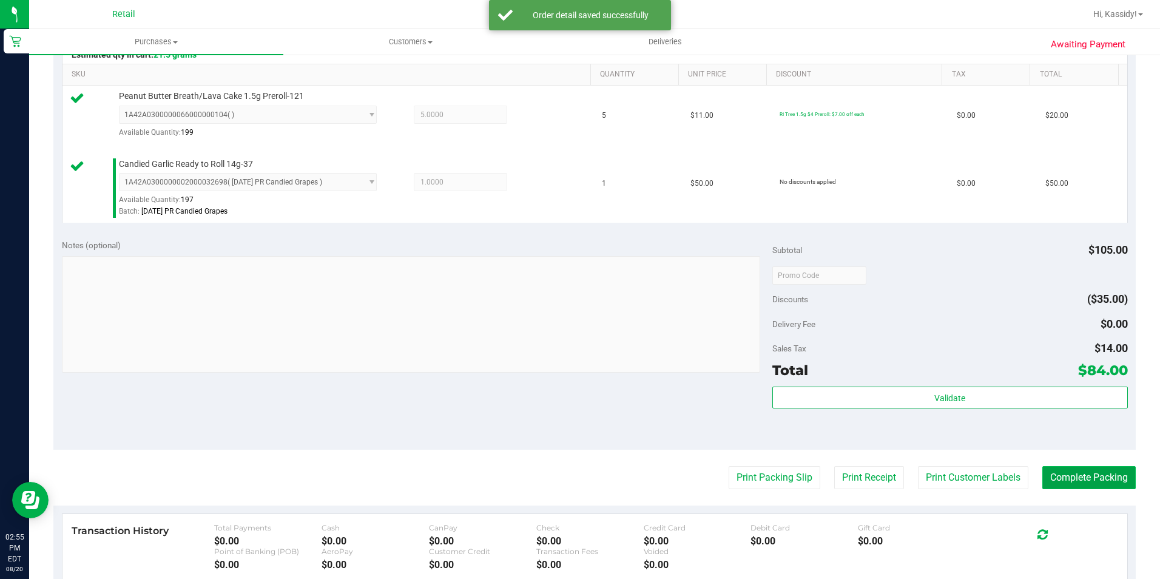
click at [1093, 473] on button "Complete Packing" at bounding box center [1088, 477] width 93 height 23
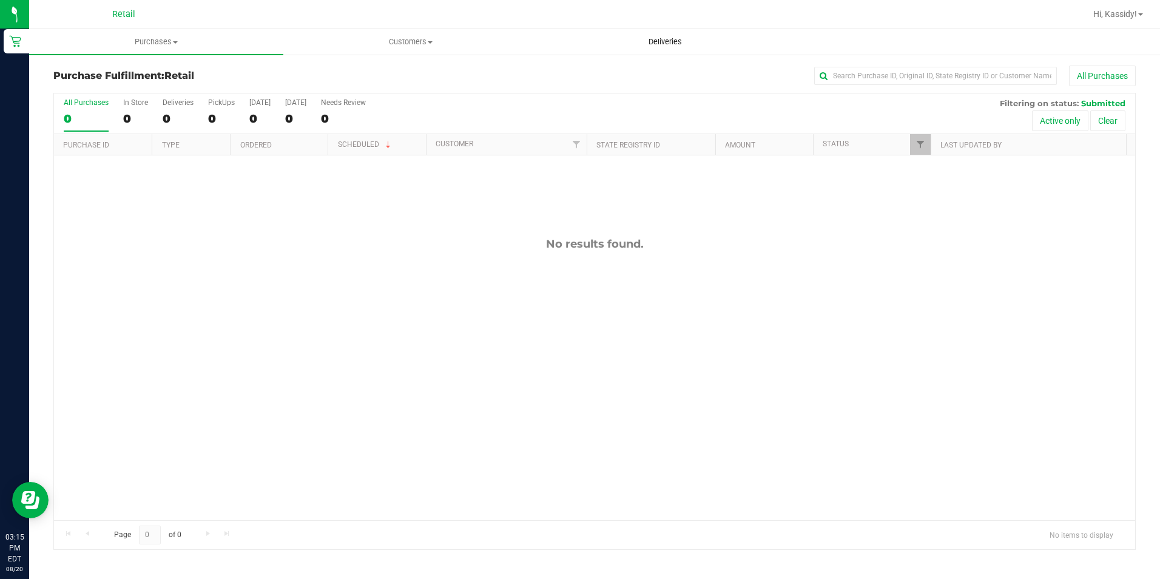
drag, startPoint x: 657, startPoint y: 58, endPoint x: 663, endPoint y: 39, distance: 19.6
click at [657, 58] on div "Purchase Fulfillment: Retail All Purchases All Purchases 0 In Store 0 Deliverie…" at bounding box center [594, 307] width 1131 height 508
click at [664, 36] on span "Deliveries" at bounding box center [665, 41] width 66 height 11
